Goal: Task Accomplishment & Management: Manage account settings

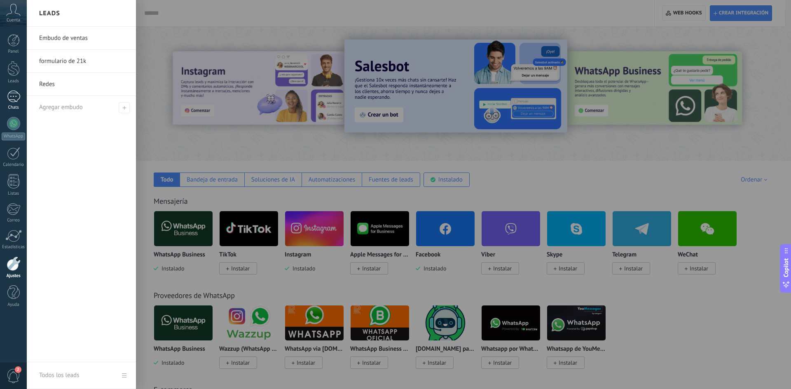
click at [12, 103] on link "Chats" at bounding box center [13, 101] width 27 height 20
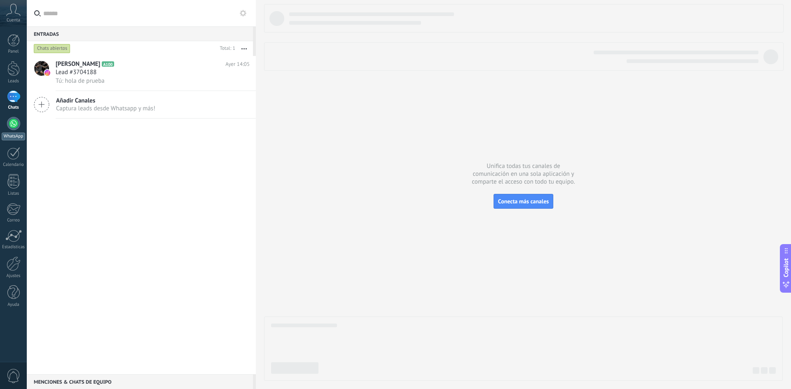
click at [14, 124] on div at bounding box center [13, 123] width 13 height 13
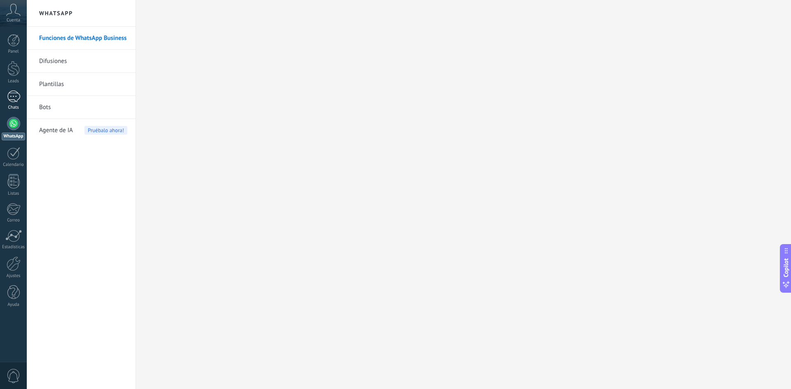
click at [18, 101] on div at bounding box center [13, 97] width 13 height 12
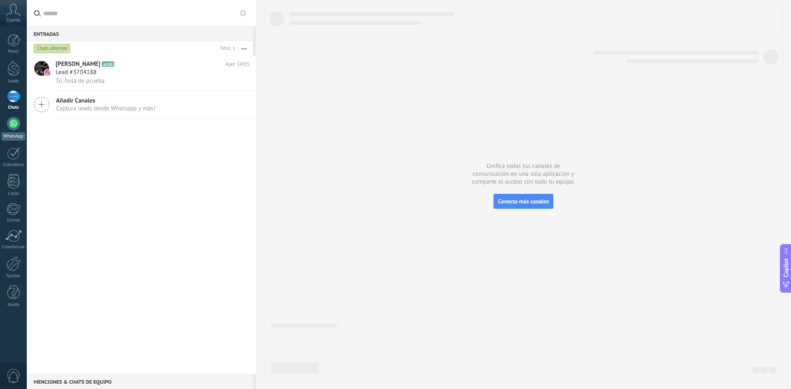
click at [10, 129] on div at bounding box center [13, 123] width 13 height 13
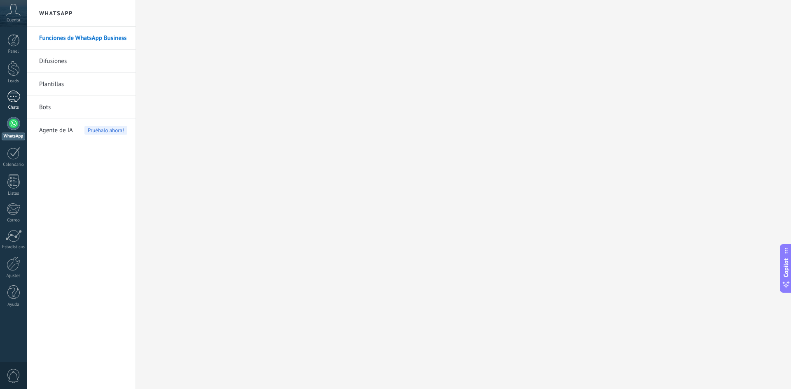
click at [13, 102] on div at bounding box center [13, 97] width 13 height 12
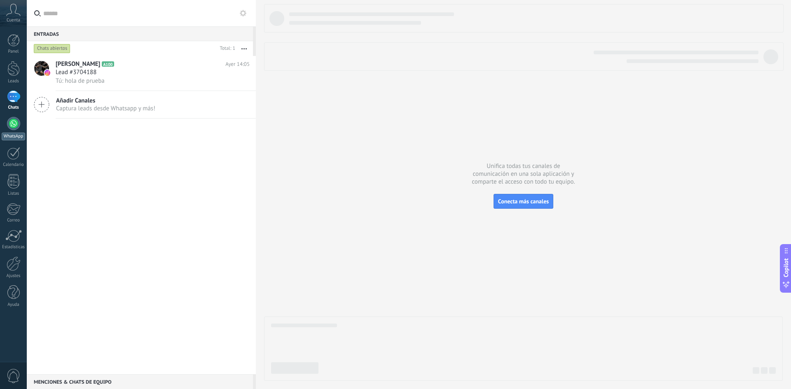
click at [17, 128] on div at bounding box center [13, 123] width 13 height 13
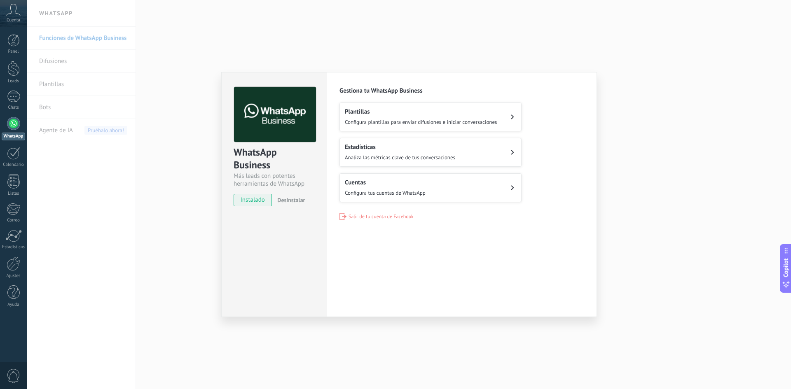
click at [511, 188] on icon at bounding box center [512, 187] width 3 height 5
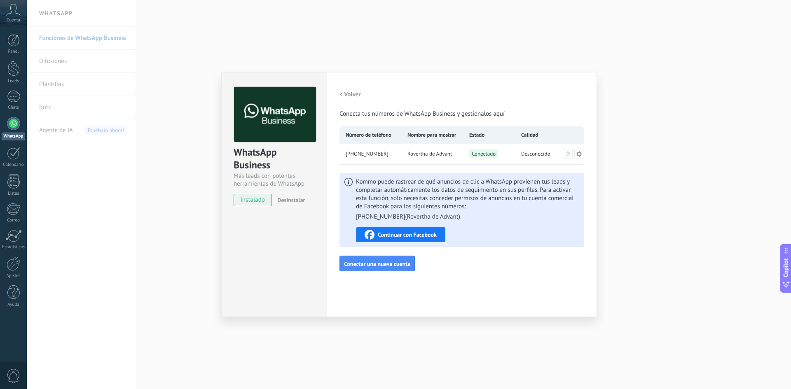
click at [349, 98] on button "< Volver" at bounding box center [349, 94] width 21 height 15
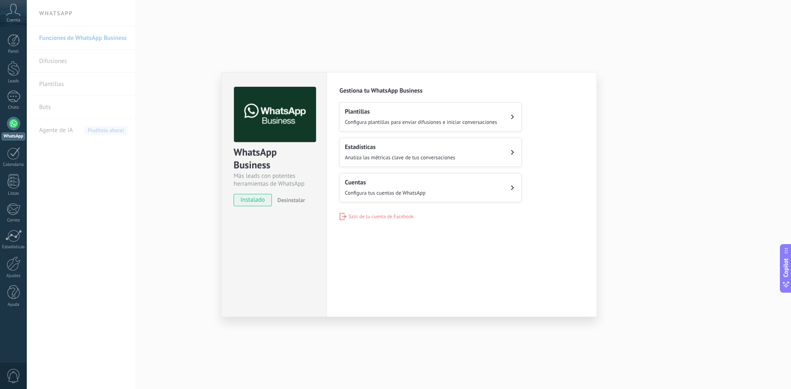
click at [480, 121] on span "Configura plantillas para enviar difusiones e iniciar conversaciones" at bounding box center [421, 122] width 152 height 7
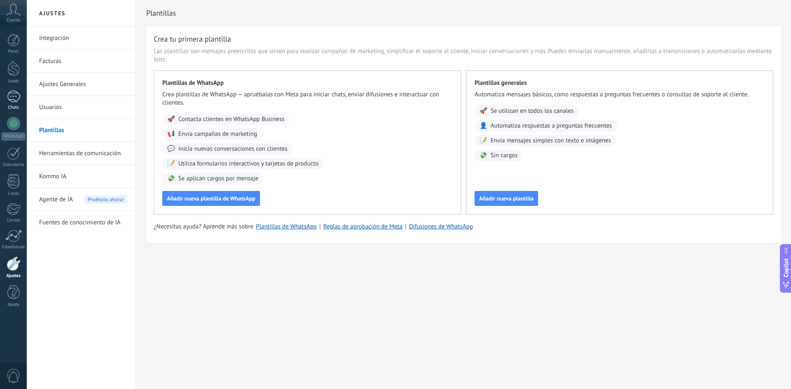
click at [18, 102] on div at bounding box center [13, 97] width 13 height 12
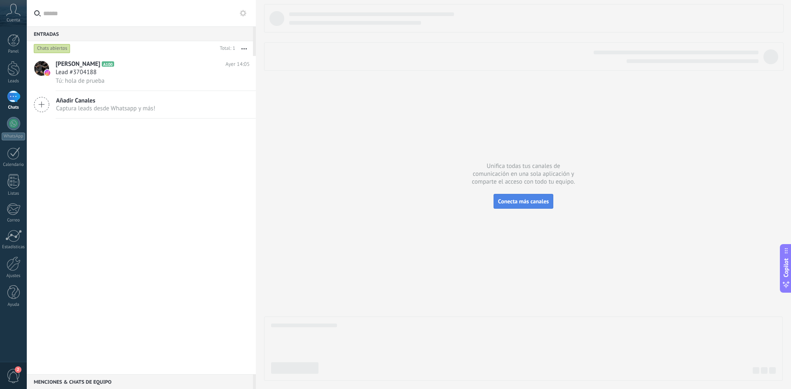
click at [515, 201] on span "Conecta más canales" at bounding box center [523, 201] width 51 height 7
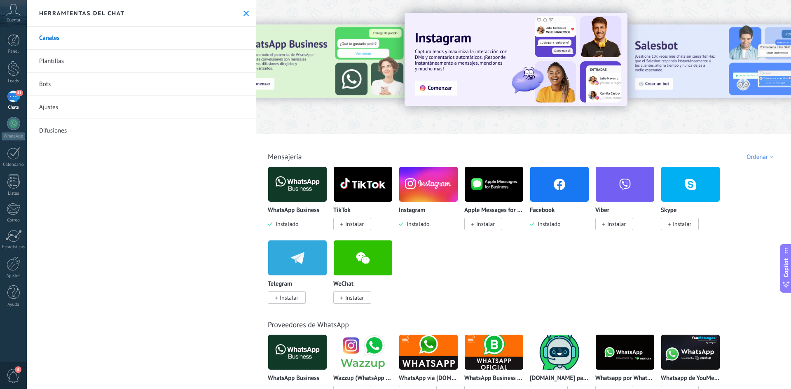
click at [12, 101] on div "41" at bounding box center [13, 97] width 13 height 12
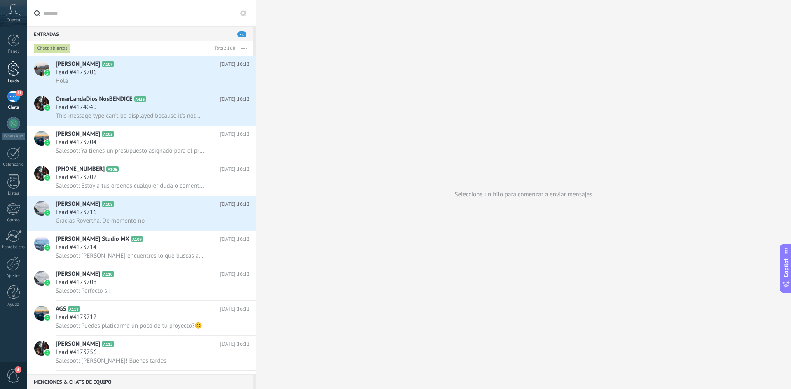
click at [17, 75] on div at bounding box center [13, 68] width 12 height 15
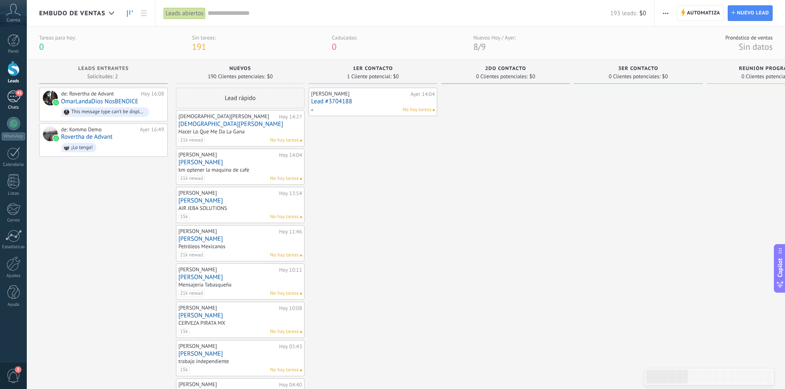
click at [12, 98] on div "41" at bounding box center [13, 97] width 13 height 12
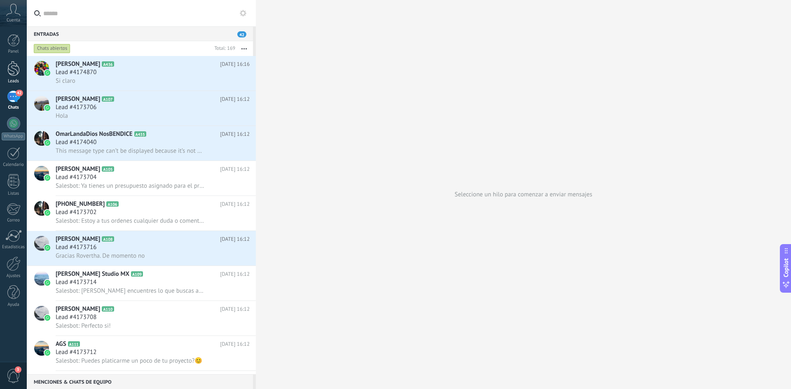
click at [15, 65] on div at bounding box center [13, 68] width 12 height 15
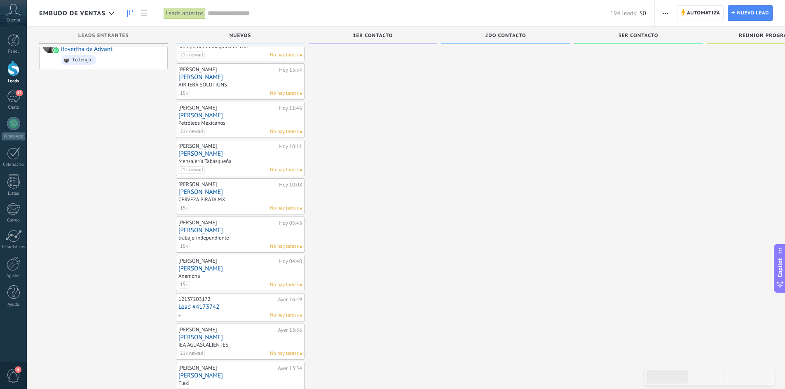
scroll to position [8, 0]
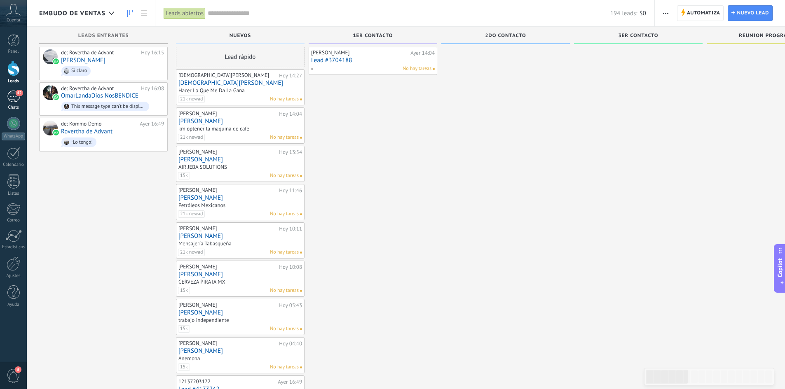
click at [13, 96] on div "42" at bounding box center [13, 97] width 13 height 12
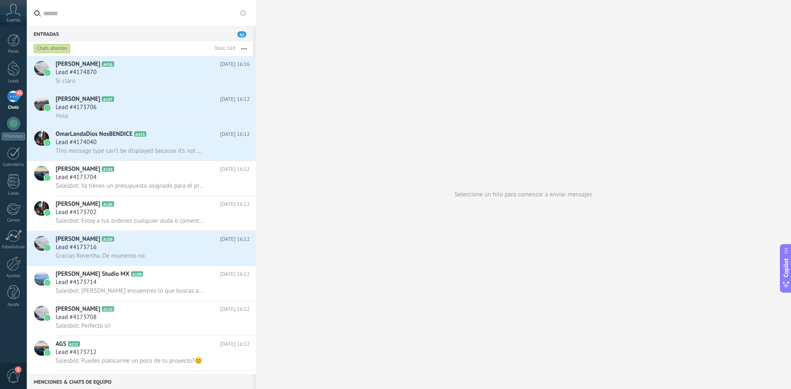
click at [17, 102] on div "42" at bounding box center [13, 97] width 13 height 12
click at [17, 66] on div at bounding box center [13, 68] width 12 height 15
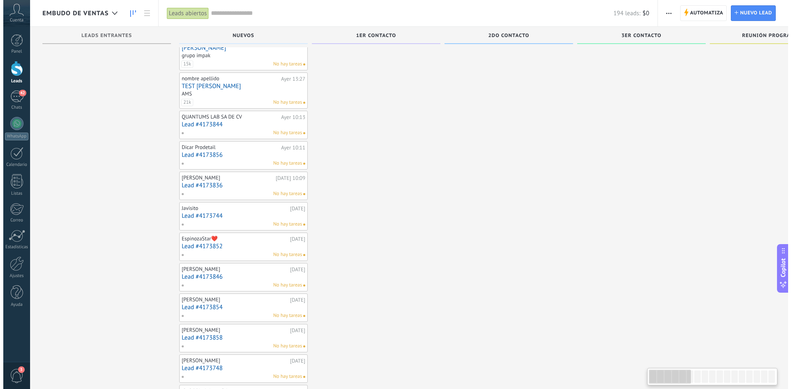
scroll to position [461, 0]
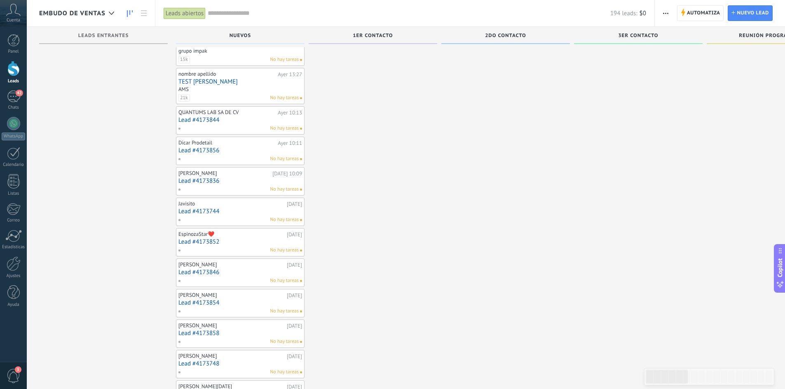
click at [227, 242] on link "Lead #4173852" at bounding box center [240, 241] width 124 height 7
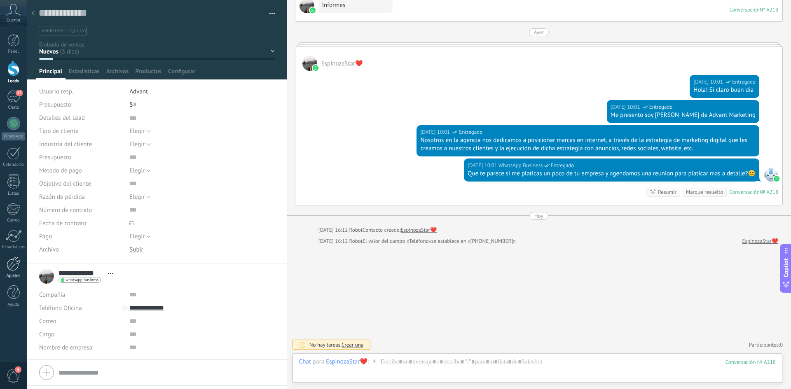
click at [14, 269] on div at bounding box center [14, 264] width 14 height 14
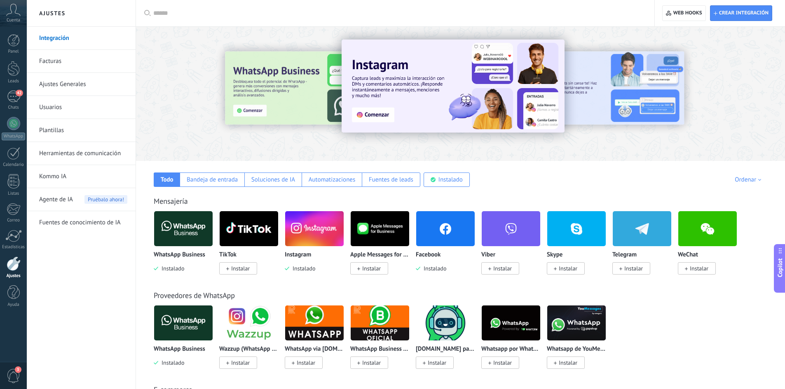
click at [62, 60] on link "Facturas" at bounding box center [83, 61] width 88 height 23
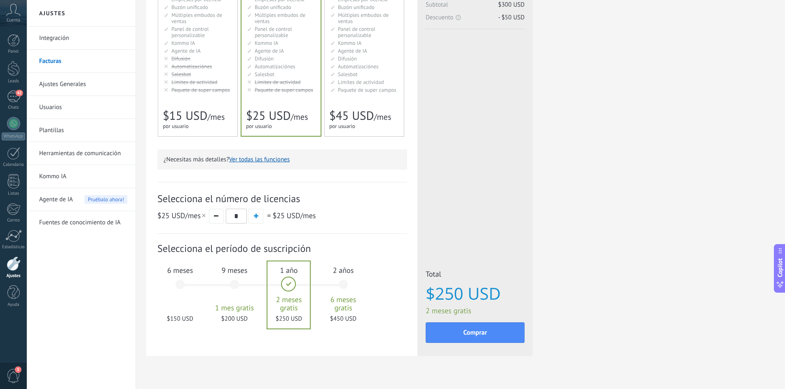
scroll to position [138, 0]
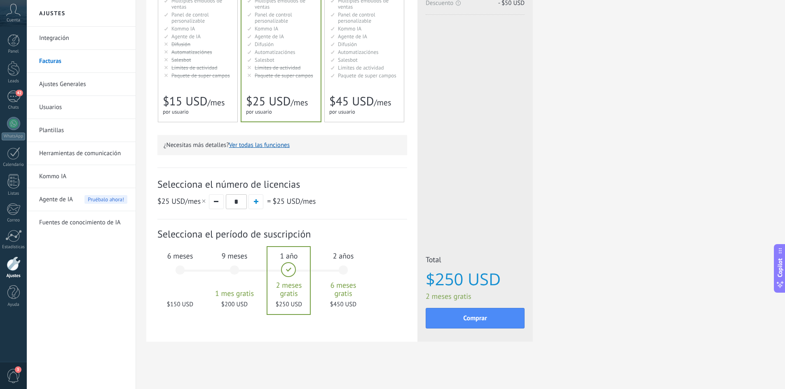
click at [16, 18] on span "Cuenta" at bounding box center [14, 20] width 14 height 5
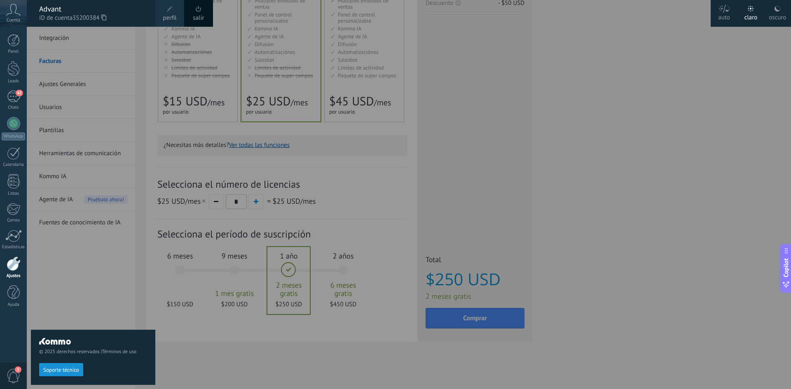
click at [171, 16] on span "perfil" at bounding box center [170, 18] width 14 height 9
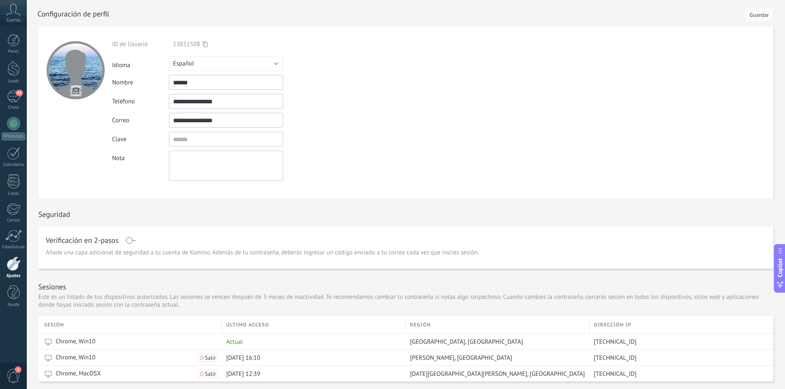
click at [13, 262] on div at bounding box center [14, 264] width 14 height 14
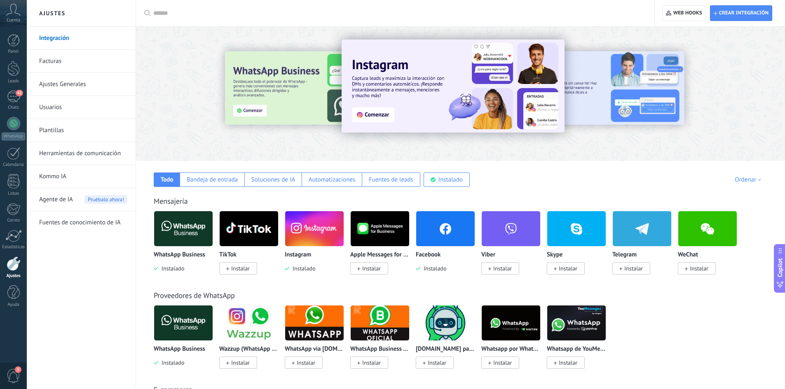
click at [68, 84] on link "Ajustes Generales" at bounding box center [83, 84] width 88 height 23
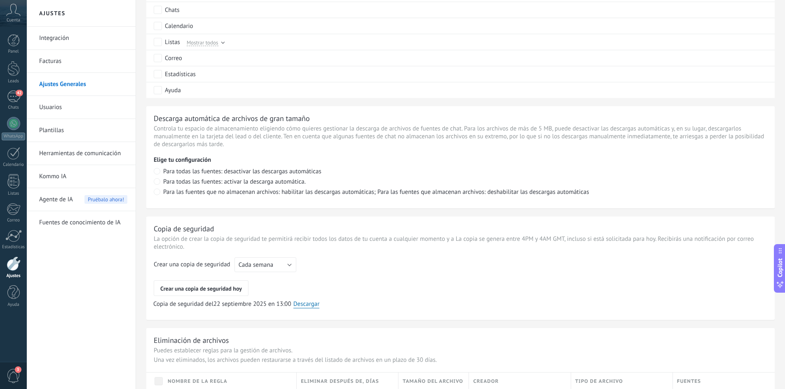
scroll to position [522, 0]
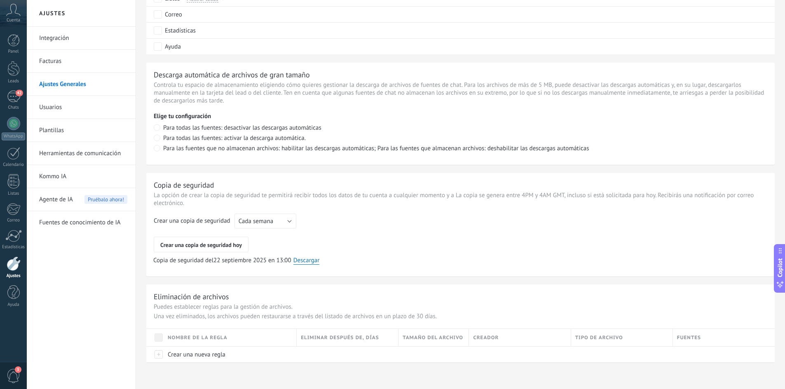
click at [69, 112] on link "Usuarios" at bounding box center [83, 107] width 88 height 23
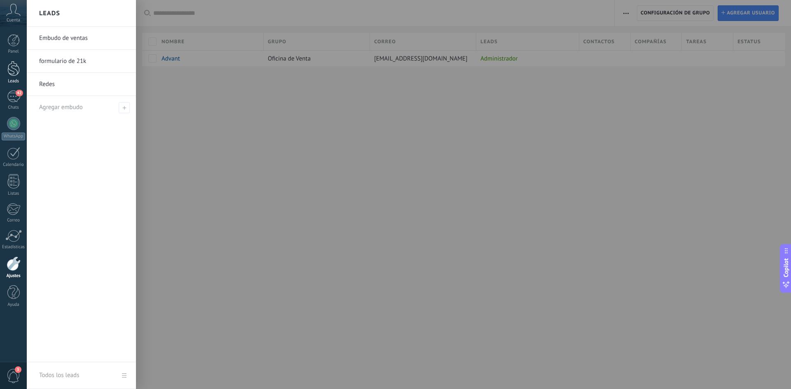
click at [15, 69] on div at bounding box center [13, 68] width 12 height 15
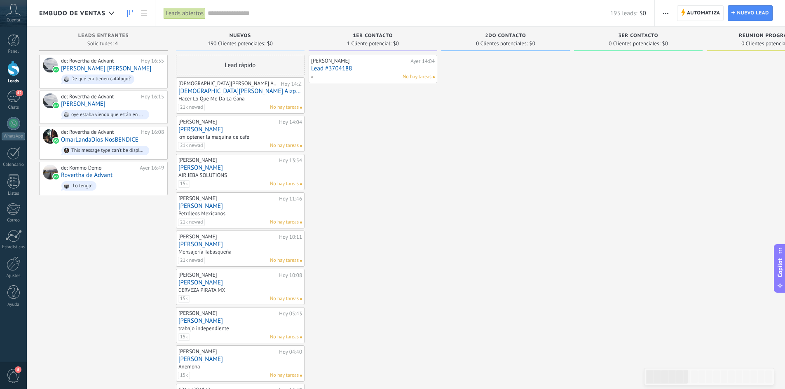
click at [659, 14] on div "Automatiza Nueva difusión Editar embudo Editar el diseño de la tarjeta Importar…" at bounding box center [666, 13] width 14 height 16
click at [666, 13] on use "button" at bounding box center [665, 13] width 5 height 1
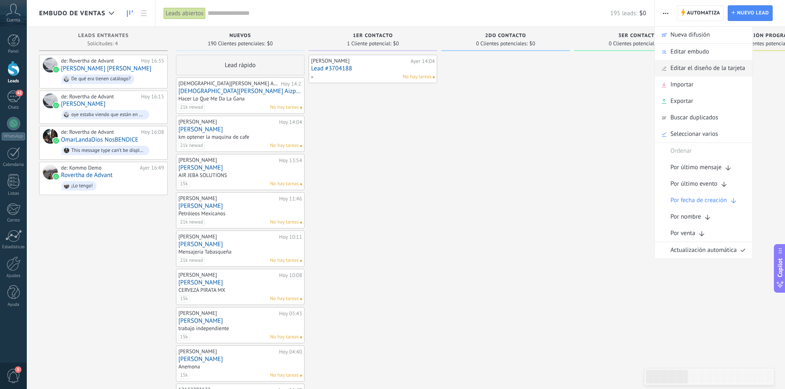
click at [709, 71] on span "Editar el diseño de la tarjeta" at bounding box center [707, 68] width 75 height 16
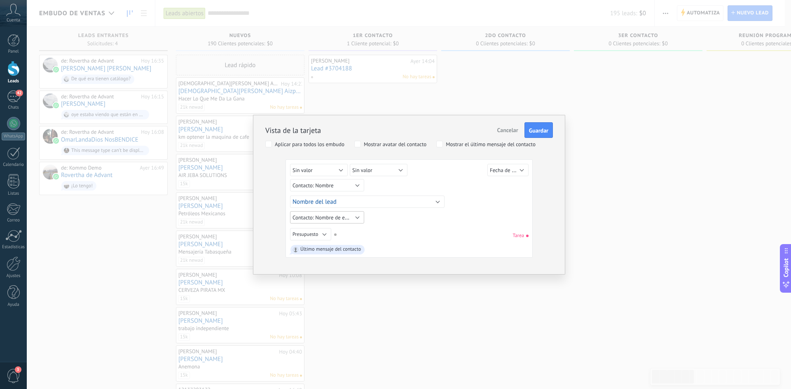
click at [346, 220] on span "Contacto: Nombre de empresa" at bounding box center [326, 218] width 69 height 8
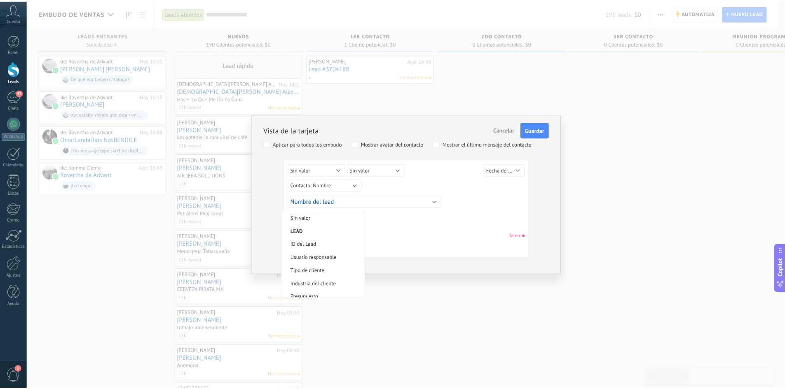
scroll to position [306, 0]
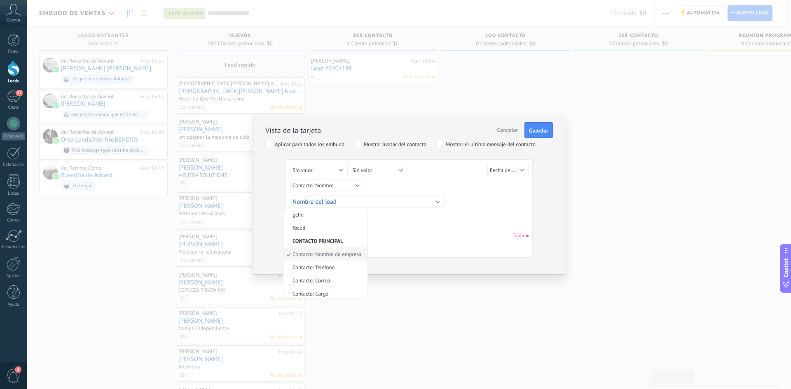
click at [398, 234] on div "Sin valor Lead ID del Lead Nombre del lead Fecha de Creación Presupuesto Usuari…" at bounding box center [409, 235] width 238 height 15
click at [505, 130] on span "Cancelar" at bounding box center [507, 129] width 21 height 7
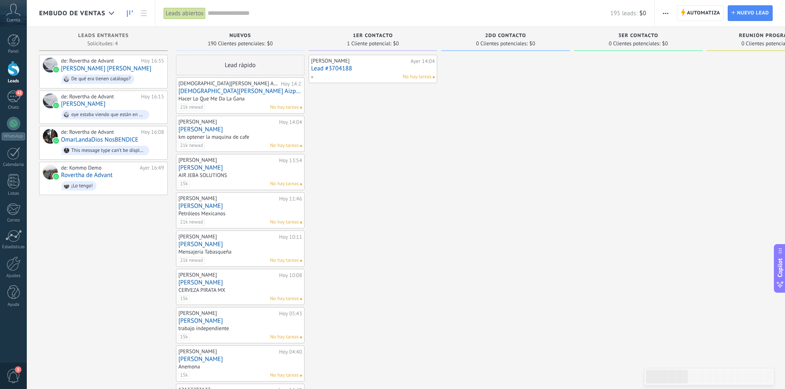
click at [225, 135] on div "km optener la maquina de cafe" at bounding box center [213, 136] width 71 height 7
click at [13, 264] on div at bounding box center [14, 264] width 14 height 14
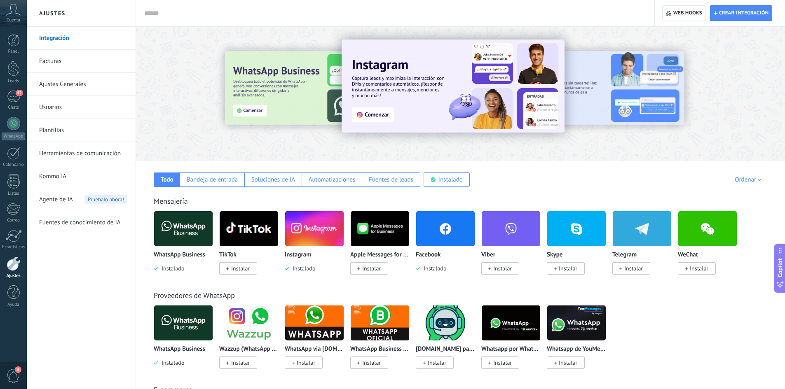
click at [449, 226] on img at bounding box center [445, 229] width 58 height 40
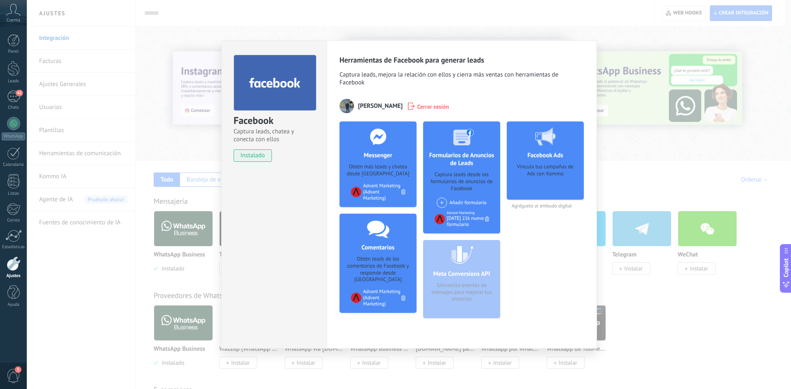
click at [443, 201] on span at bounding box center [442, 203] width 10 height 10
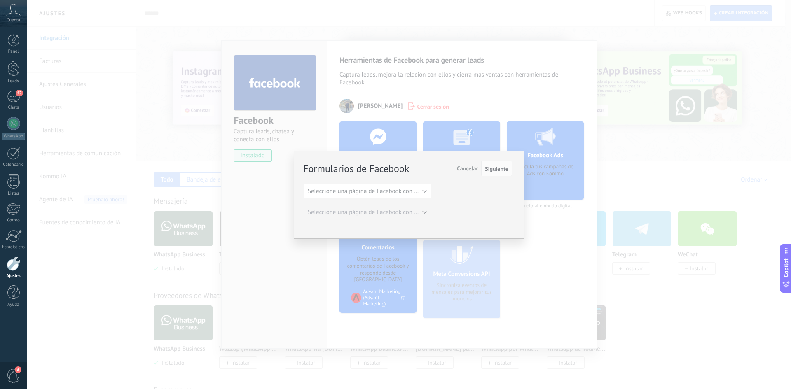
click at [414, 194] on span "Seleccione una página de Facebook con formas" at bounding box center [370, 191] width 124 height 8
click at [373, 207] on span "Advant Marketing" at bounding box center [364, 205] width 130 height 8
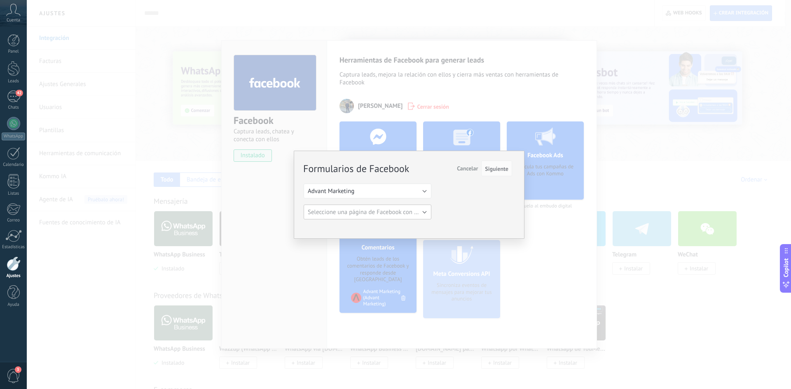
click at [403, 209] on span "Seleccione una página de Facebook con formas" at bounding box center [370, 212] width 124 height 8
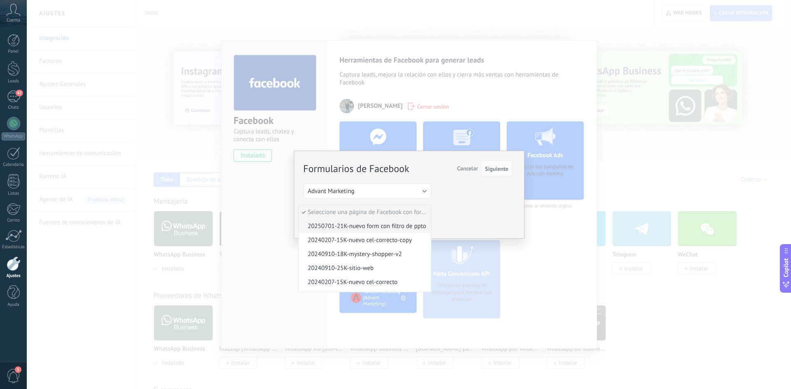
click at [394, 229] on span "20250701-21K-nuevo form con filtro de ppto" at bounding box center [364, 226] width 130 height 8
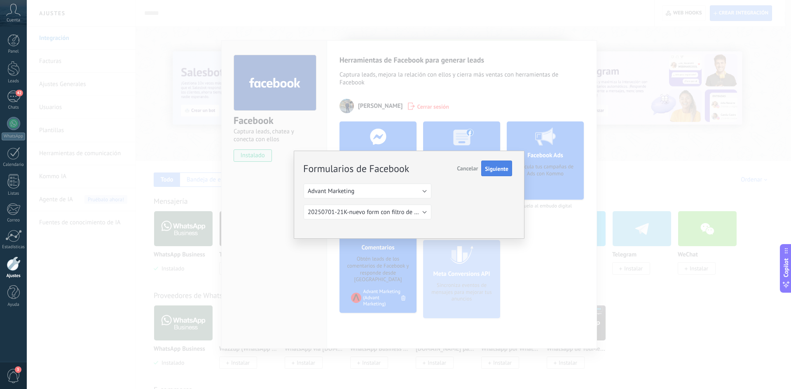
click at [503, 171] on span "Siguiente" at bounding box center [496, 169] width 23 height 6
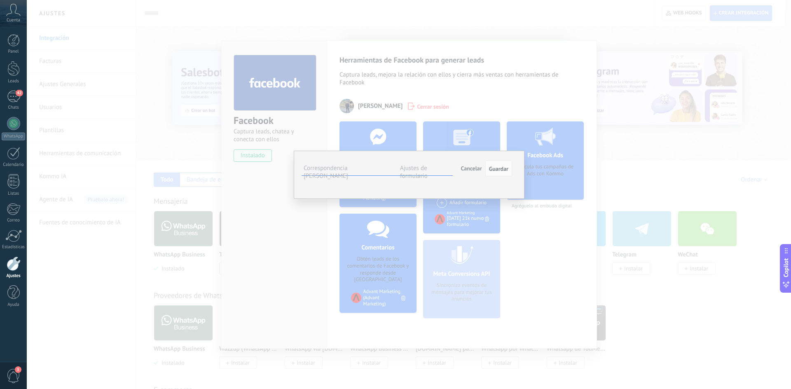
click at [0, 0] on span "Seleccionar campo" at bounding box center [0, 0] width 0 height 0
click at [0, 0] on span "Presupuesto (lead)" at bounding box center [0, 0] width 0 height 0
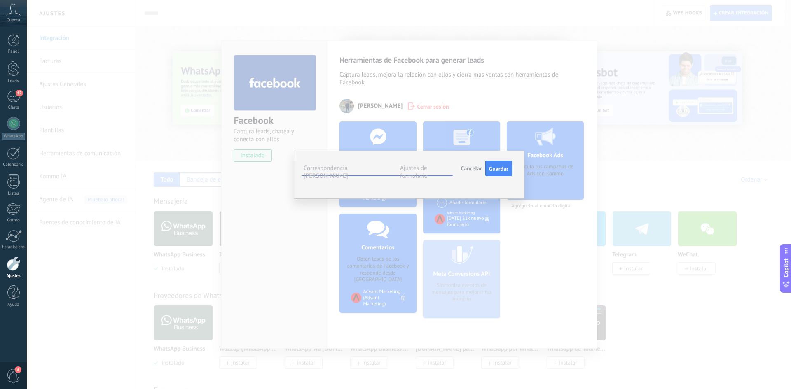
click at [0, 0] on span "Seleccionar campo" at bounding box center [0, 0] width 0 height 0
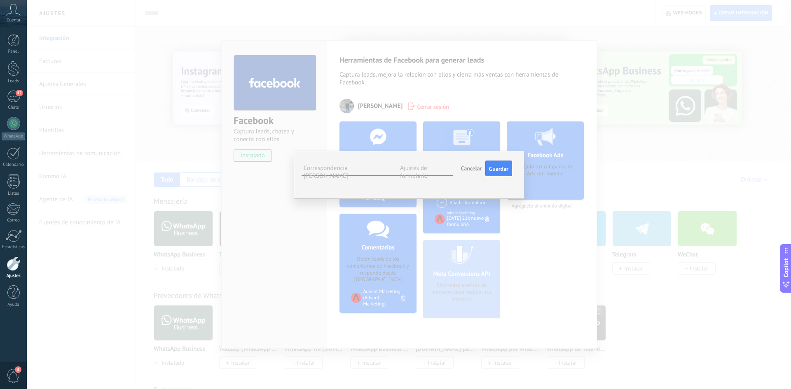
click at [0, 0] on li "Correo (contacto)" at bounding box center [0, 0] width 0 height 0
click at [0, 0] on span "Seleccionar campo" at bounding box center [0, 0] width 0 height 0
click at [0, 0] on span "Nombre del contacto (contacto)" at bounding box center [0, 0] width 0 height 0
click at [0, 0] on button "Seleccionar campo" at bounding box center [0, 0] width 0 height 0
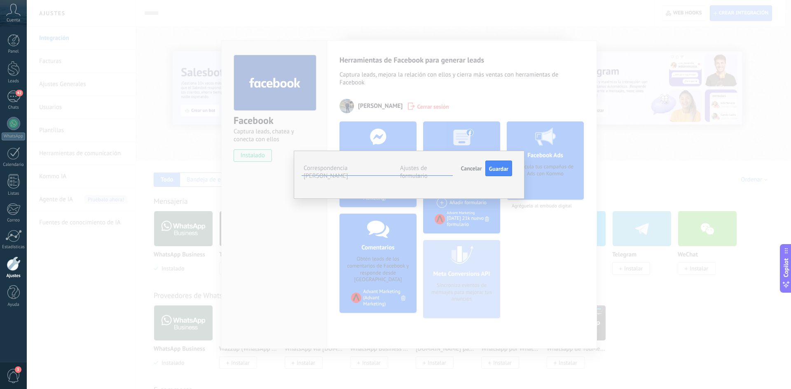
click at [0, 0] on span "Teléfono (contacto)" at bounding box center [0, 0] width 0 height 0
click at [0, 0] on span "Seleccionar campo" at bounding box center [0, 0] width 0 height 0
click at [0, 0] on span "Nombre de la compañía (compañía)" at bounding box center [0, 0] width 0 height 0
click at [0, 0] on button "Nombre de la compañía (compañía)" at bounding box center [0, 0] width 0 height 0
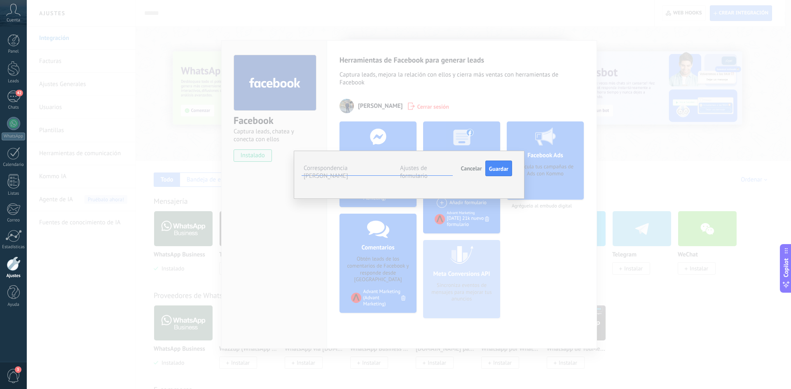
click at [0, 0] on span "Nombre de empresa (contacto)" at bounding box center [0, 0] width 0 height 0
click at [420, 169] on label "Ajustes de formulario" at bounding box center [414, 172] width 28 height 16
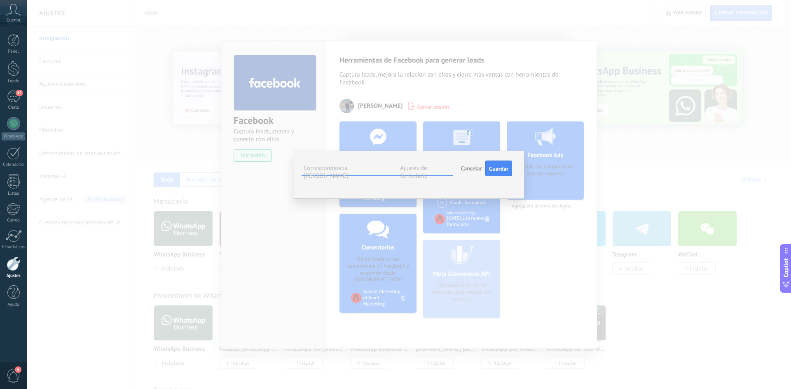
click at [0, 0] on span "#agregar etiquetas" at bounding box center [0, 0] width 0 height 0
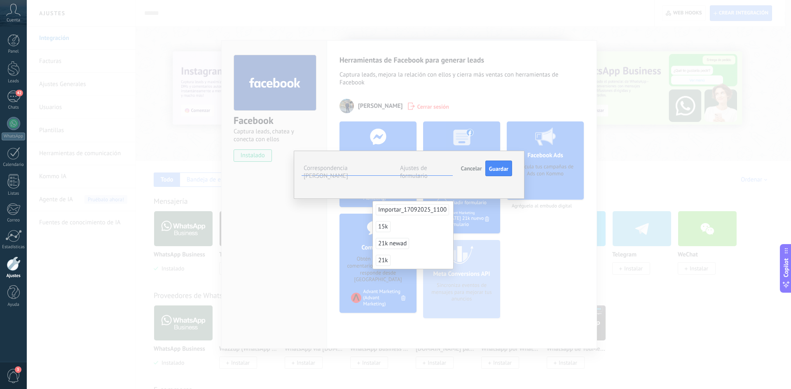
click at [384, 264] on span "21k" at bounding box center [383, 260] width 15 height 11
click at [394, 176] on div "**********" at bounding box center [408, 168] width 208 height 15
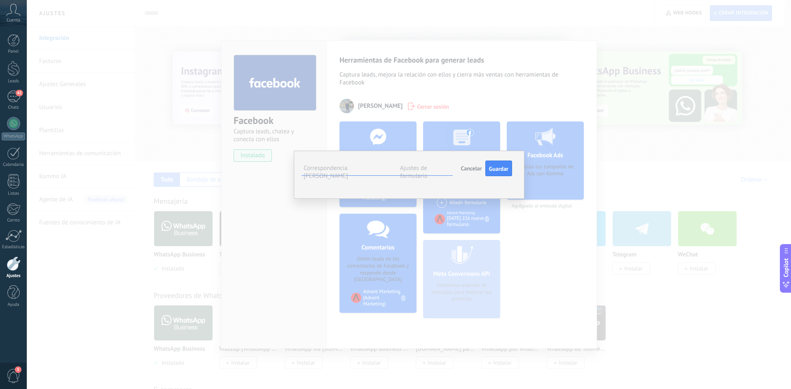
click at [0, 0] on div "Incoming leads Nuevos 1ER Contacto 2DO Contacto 3ER Contacto Reunión programada…" at bounding box center [0, 0] width 0 height 0
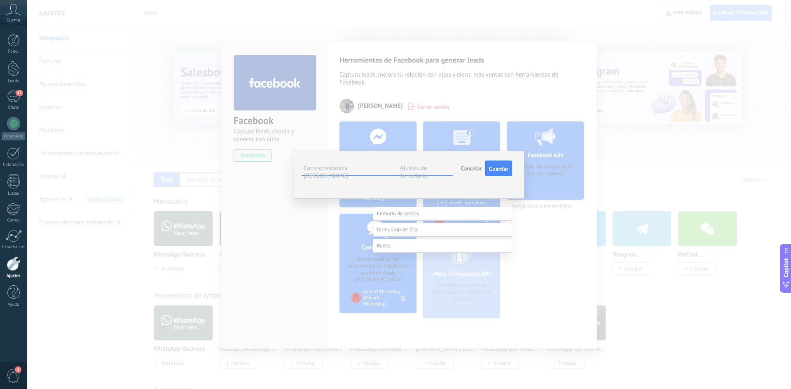
click at [0, 0] on label "Nuevos" at bounding box center [0, 0] width 0 height 0
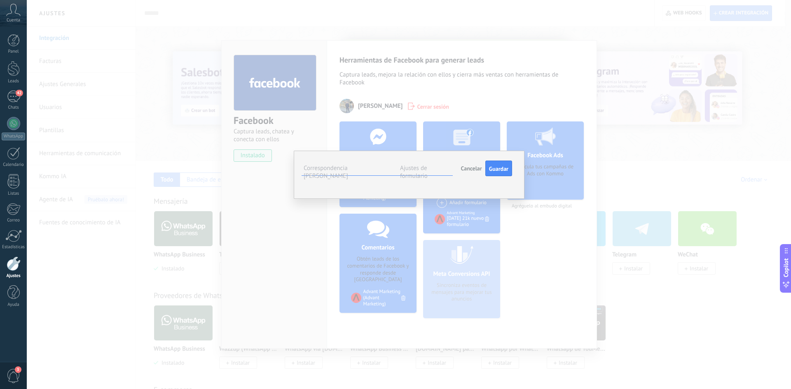
click at [0, 0] on li "Advant" at bounding box center [0, 0] width 0 height 0
click at [400, 266] on div "Advant" at bounding box center [424, 264] width 103 height 14
click at [348, 166] on label "Correspondencia [PERSON_NAME]" at bounding box center [326, 172] width 44 height 16
click at [428, 168] on label "Ajustes de formulario" at bounding box center [414, 172] width 28 height 16
click at [502, 166] on span "Guardar" at bounding box center [498, 169] width 19 height 6
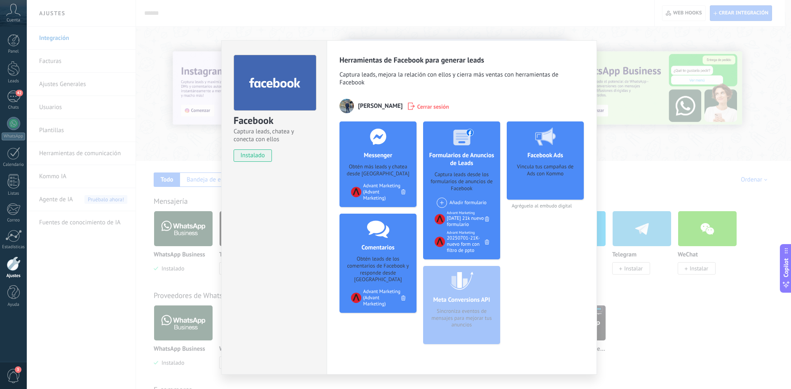
click at [458, 201] on div "Añadir formulario" at bounding box center [462, 203] width 50 height 10
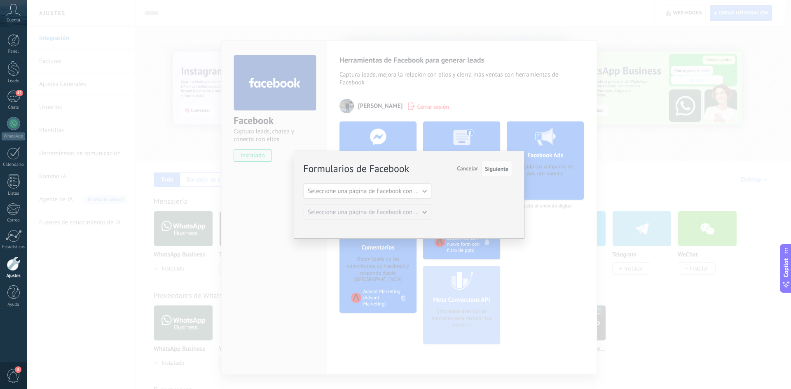
click at [374, 188] on span "Seleccione una página de Facebook con formas" at bounding box center [370, 191] width 124 height 8
click at [352, 207] on span "Advant Marketing" at bounding box center [364, 205] width 130 height 8
click at [409, 213] on span "Seleccione una página de Facebook con formas" at bounding box center [370, 212] width 124 height 8
click at [400, 210] on span "Seleccione una página de Facebook con formas" at bounding box center [370, 212] width 124 height 8
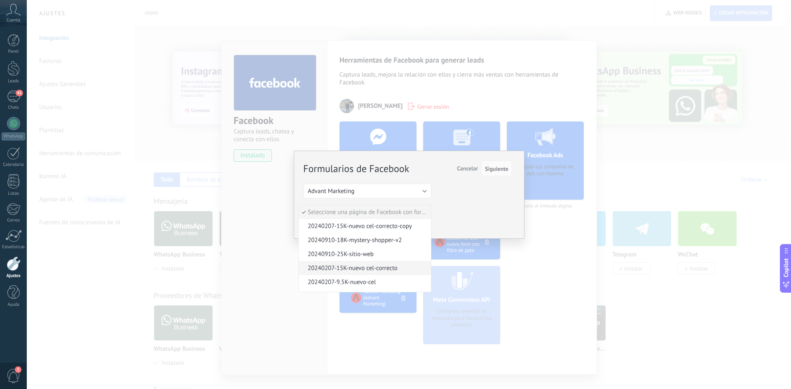
click at [399, 268] on span "20240207-15K-nuevo cel-correcto" at bounding box center [364, 268] width 130 height 8
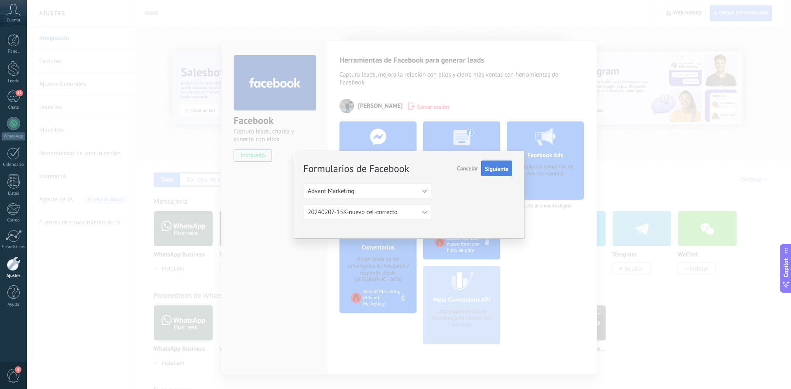
click at [491, 170] on span "Siguiente" at bounding box center [496, 169] width 23 height 6
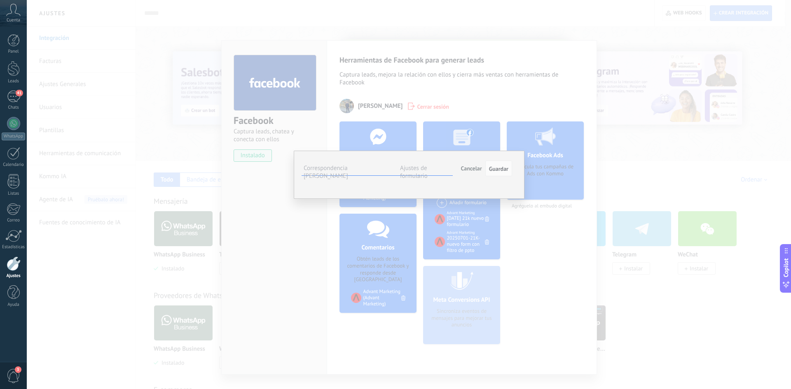
click at [0, 0] on span "Seleccionar campo" at bounding box center [0, 0] width 0 height 0
click at [0, 0] on span "Correo (contacto)" at bounding box center [0, 0] width 0 height 0
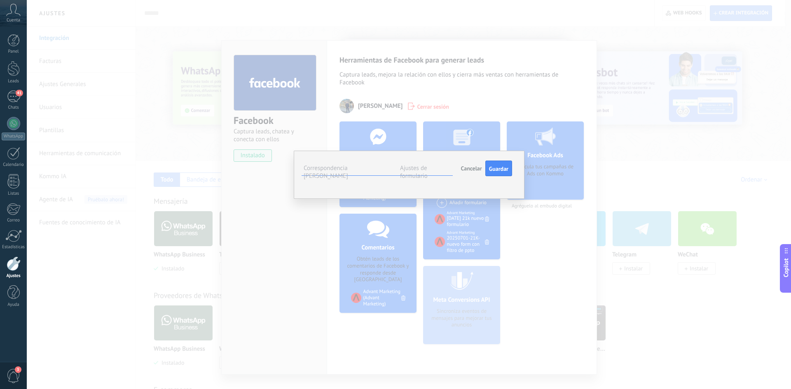
click at [0, 0] on span "Seleccionar campo" at bounding box center [0, 0] width 0 height 0
click at [0, 0] on span "Nombre del contacto (contacto)" at bounding box center [0, 0] width 0 height 0
click at [0, 0] on span "Seleccionar campo" at bounding box center [0, 0] width 0 height 0
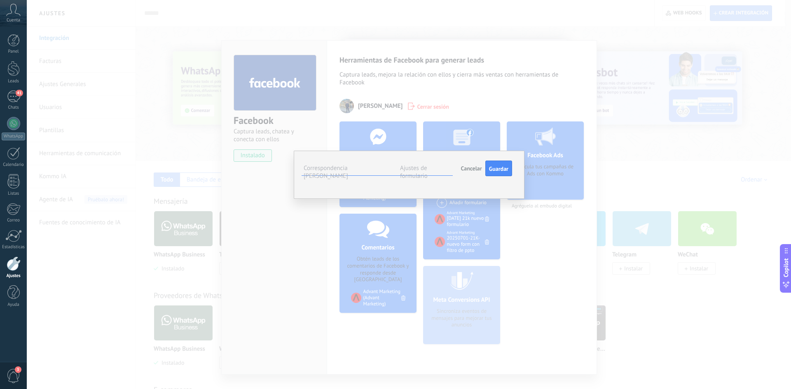
click at [0, 0] on span "Teléfono (contacto)" at bounding box center [0, 0] width 0 height 0
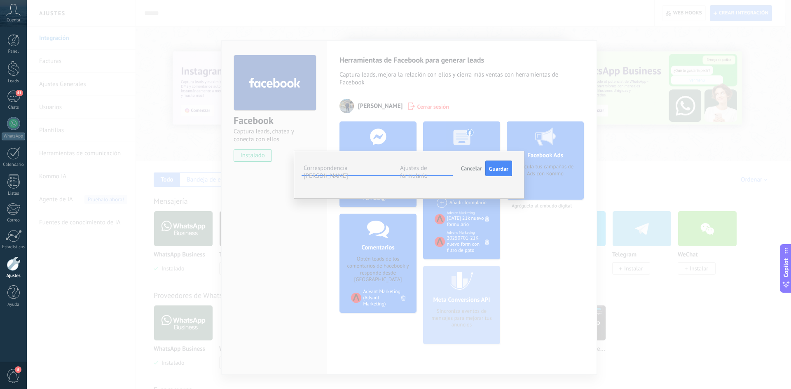
click at [0, 0] on span "Seleccionar campo" at bounding box center [0, 0] width 0 height 0
click at [0, 0] on span "Nombre de empresa (contacto)" at bounding box center [0, 0] width 0 height 0
click at [423, 168] on label "Ajustes de formulario" at bounding box center [414, 172] width 28 height 16
click at [0, 0] on span "#agregar etiquetas" at bounding box center [0, 0] width 0 height 0
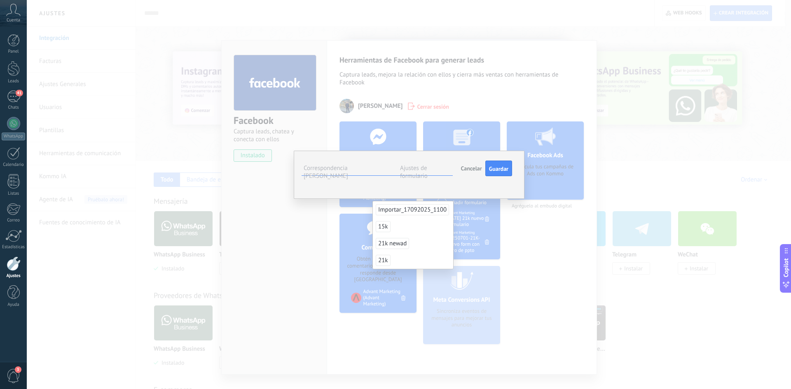
click at [386, 227] on span "15k" at bounding box center [383, 226] width 15 height 11
click at [421, 176] on div "**********" at bounding box center [408, 168] width 208 height 15
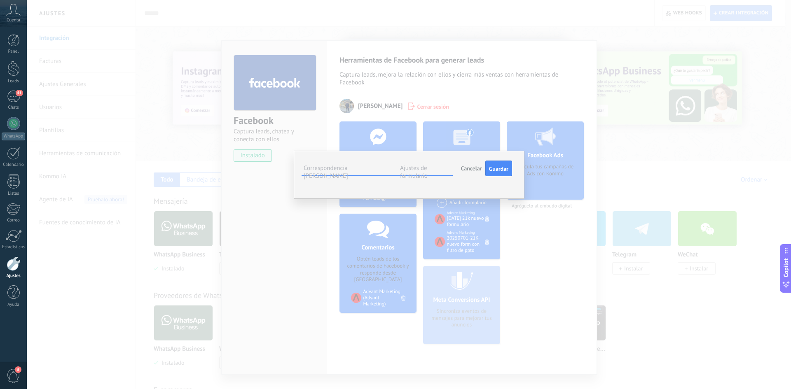
click at [0, 0] on div "Incoming leads Nuevos 1ER Contacto 2DO Contacto 3ER Contacto Reunión programada…" at bounding box center [0, 0] width 0 height 0
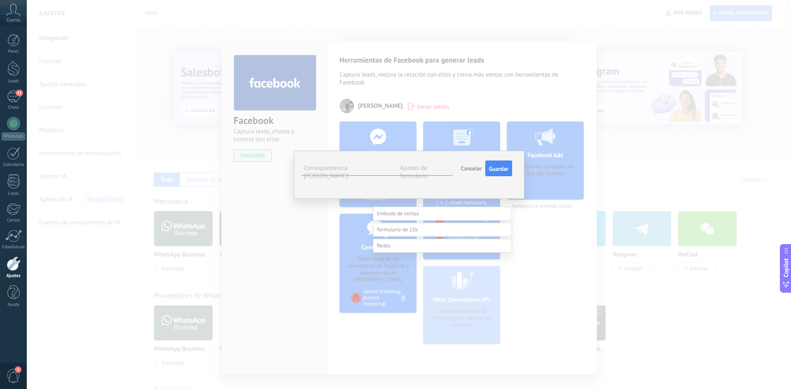
click at [0, 0] on label "Nuevos" at bounding box center [0, 0] width 0 height 0
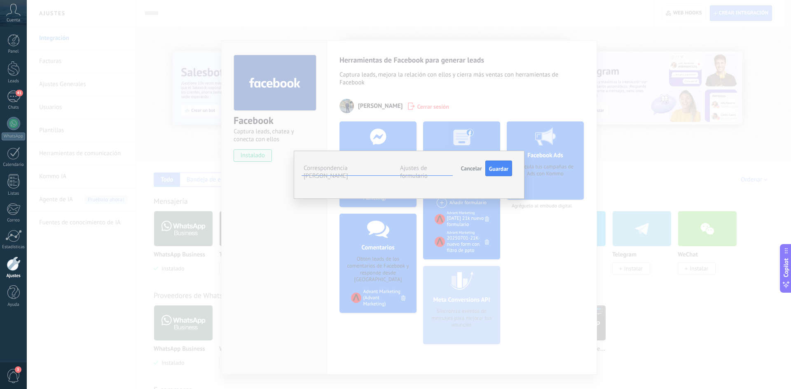
click at [0, 0] on li "Advant" at bounding box center [0, 0] width 0 height 0
click at [403, 265] on div "Advant" at bounding box center [424, 264] width 103 height 14
click at [496, 170] on span "Guardar" at bounding box center [498, 169] width 19 height 6
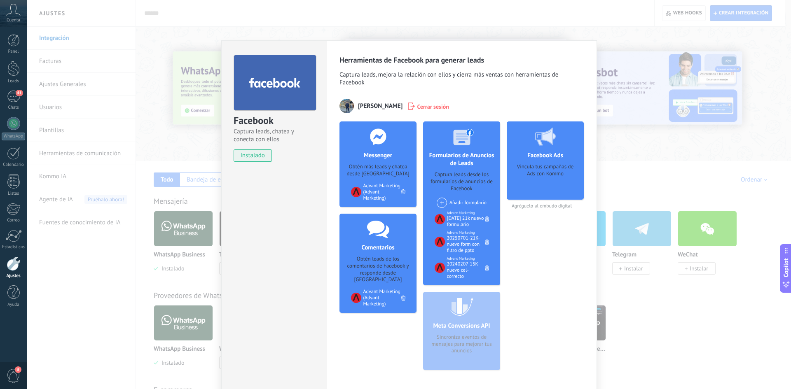
click at [462, 269] on div "20240207-15K-nuevo cel-correcto" at bounding box center [466, 270] width 38 height 19
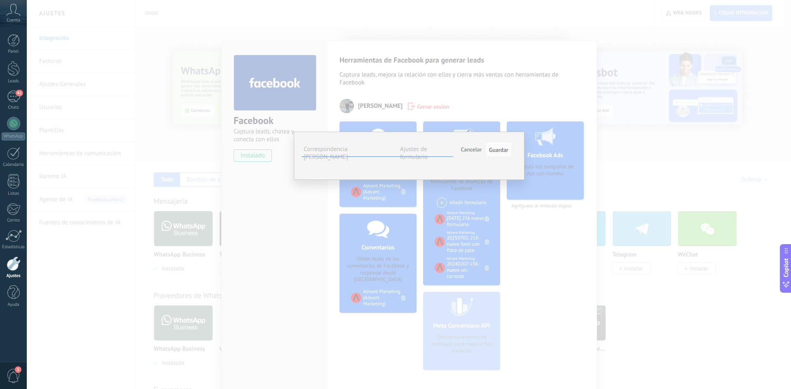
click at [478, 151] on span "Cancelar" at bounding box center [471, 149] width 21 height 7
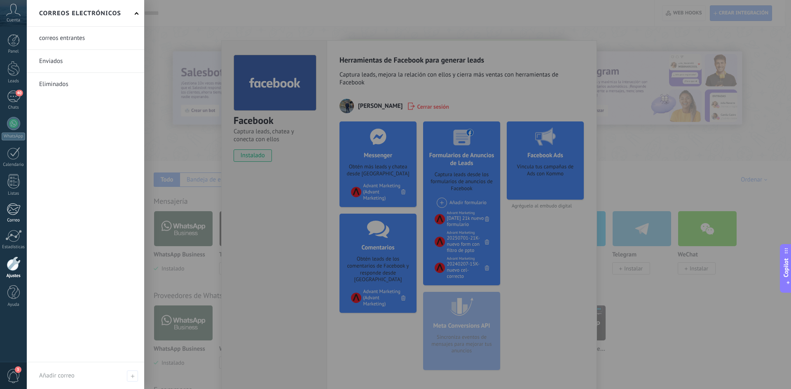
click at [15, 216] on link "Correo" at bounding box center [13, 213] width 27 height 20
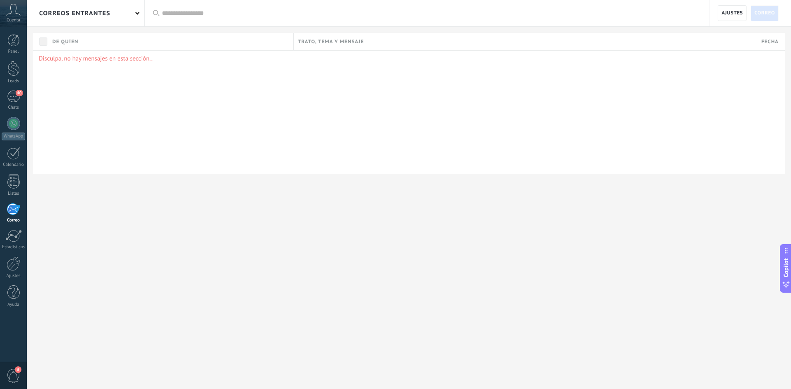
click at [109, 13] on div "correos entrantes" at bounding box center [74, 13] width 71 height 26
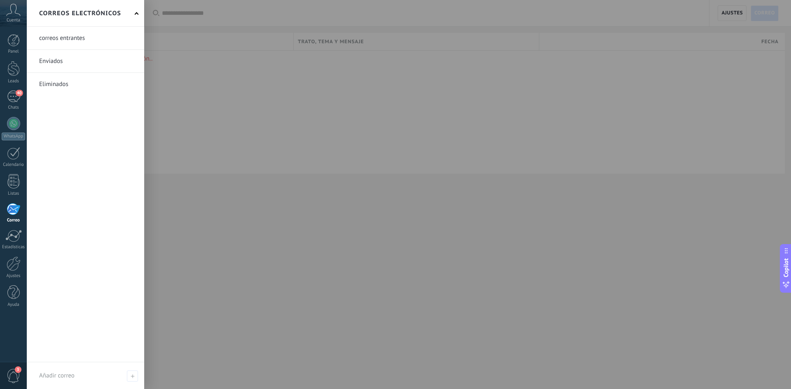
click at [188, 108] on div at bounding box center [422, 194] width 791 height 389
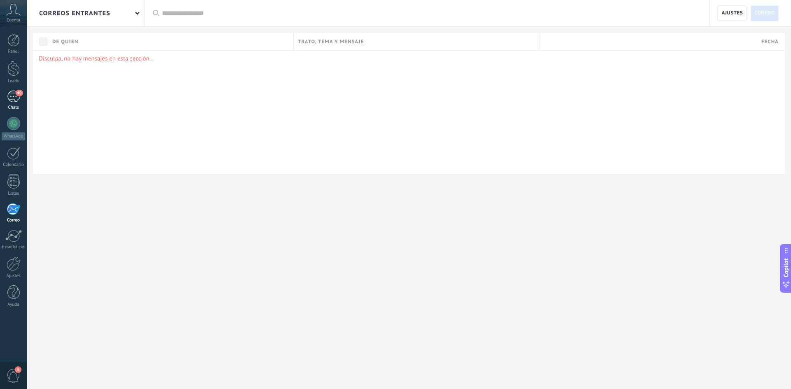
click at [19, 101] on div "40" at bounding box center [13, 97] width 13 height 12
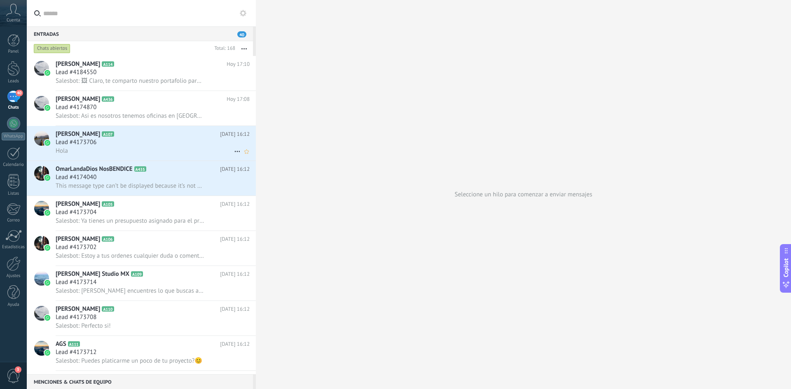
click at [136, 145] on div "Lead #4173706" at bounding box center [153, 142] width 194 height 8
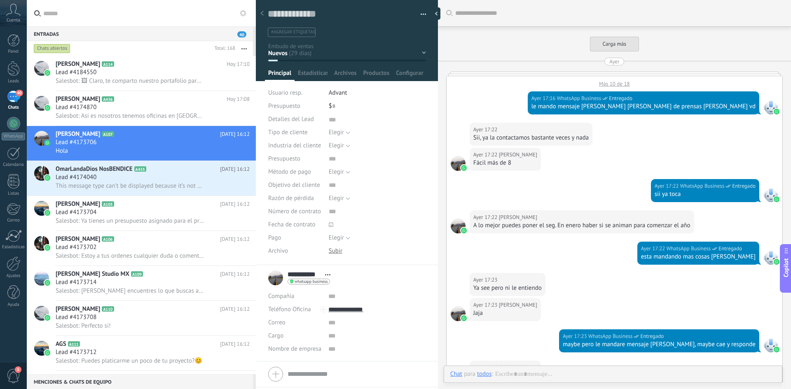
scroll to position [8, 0]
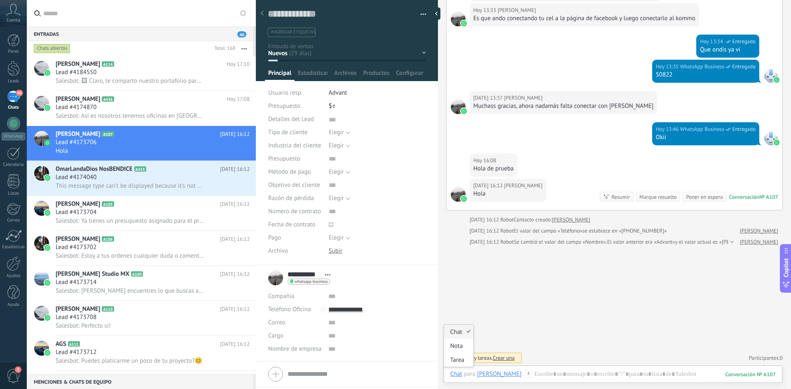
click at [457, 374] on div "Chat" at bounding box center [456, 373] width 12 height 7
